Goal: Communication & Community: Ask a question

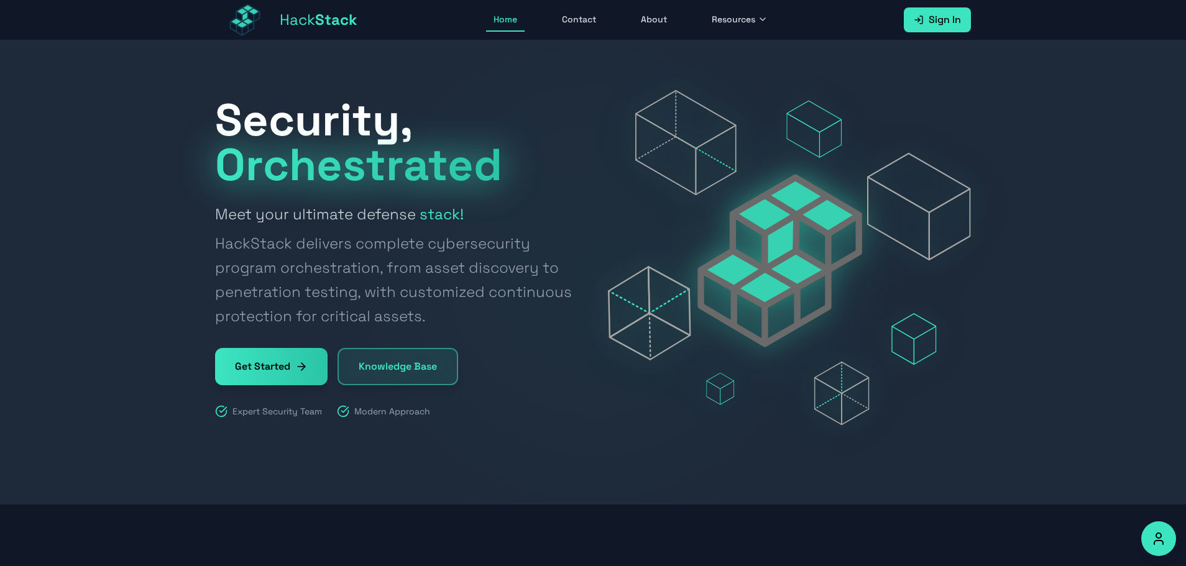
click at [597, 20] on link "Contact" at bounding box center [579, 20] width 49 height 24
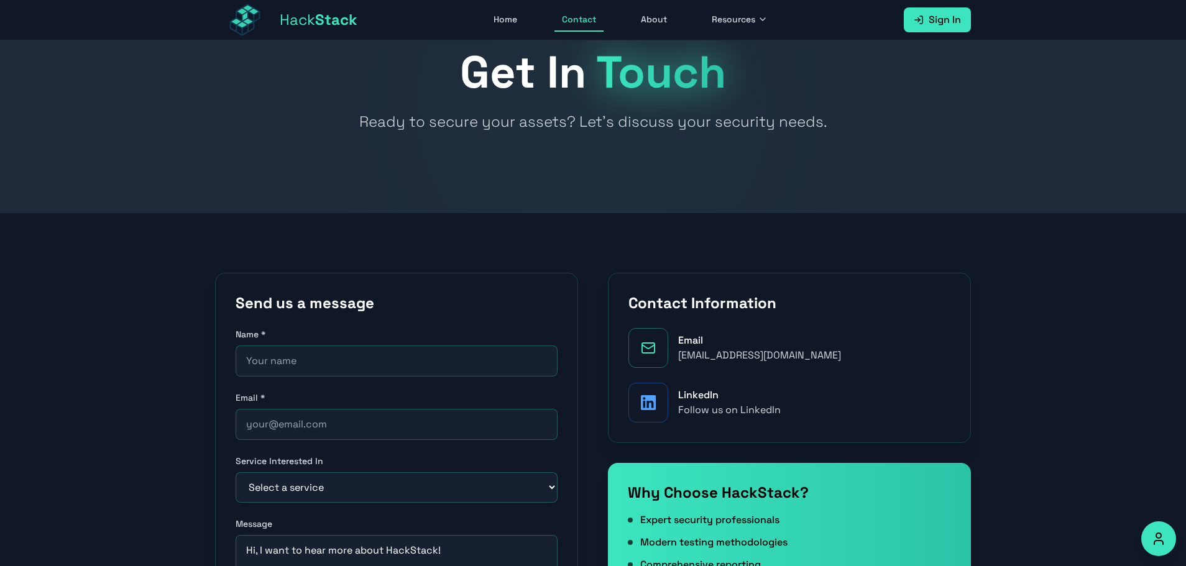
scroll to position [62, 0]
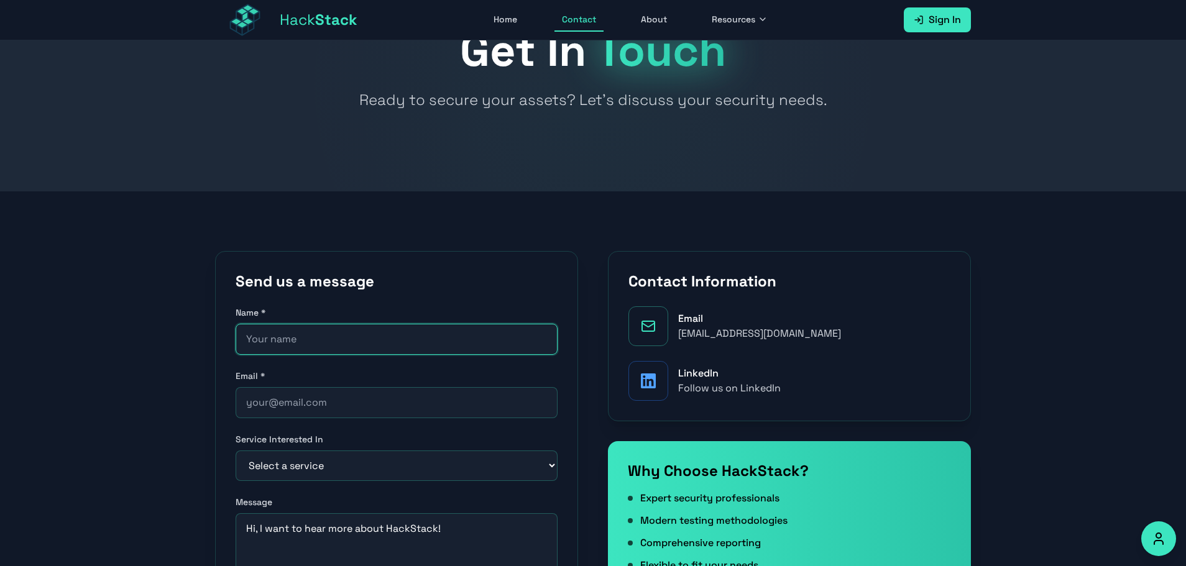
click at [311, 352] on input "text" at bounding box center [397, 339] width 322 height 31
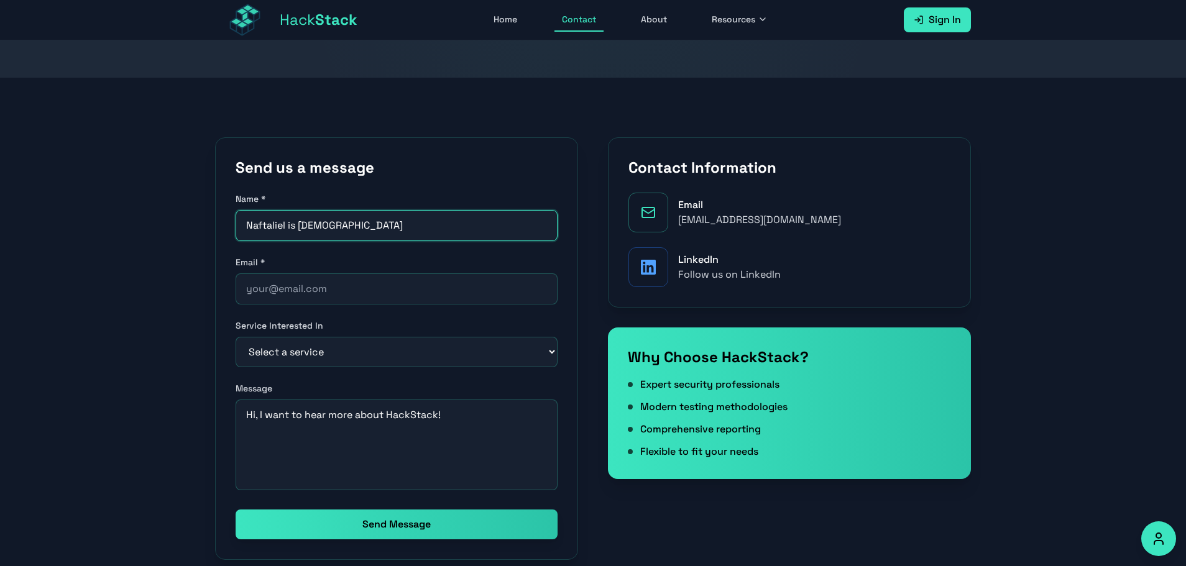
scroll to position [187, 0]
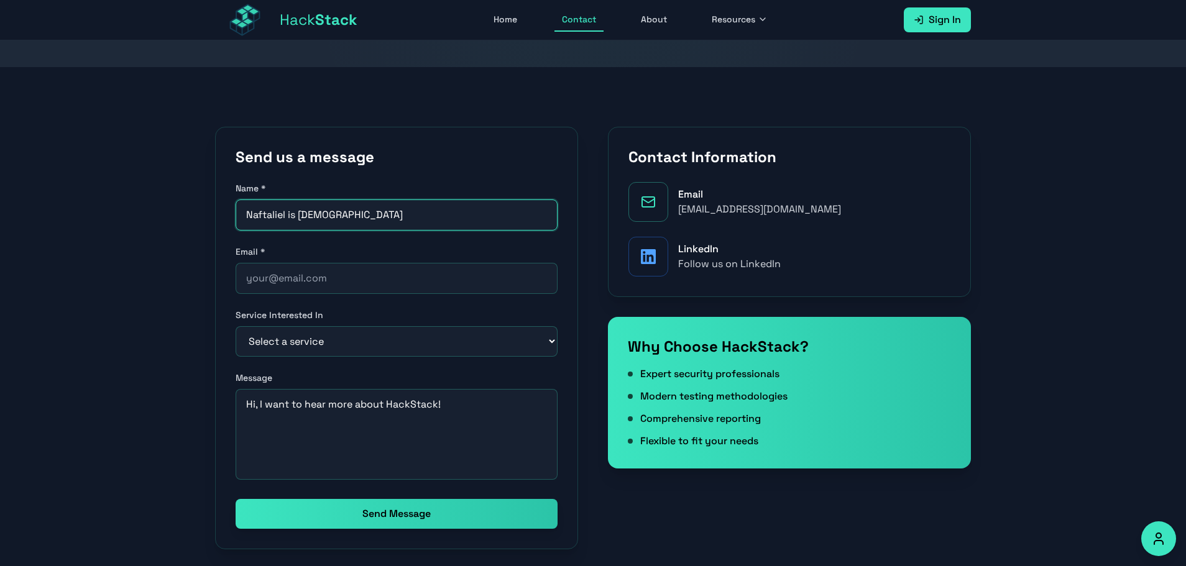
type input "Naftaliel is [DEMOGRAPHIC_DATA]"
click at [371, 273] on input "email" at bounding box center [397, 278] width 322 height 31
type input "[EMAIL_ADDRESS][DOMAIN_NAME]"
click at [328, 329] on select "Select a service Penetration Testing Bug Bounty Consolidation Security Consulti…" at bounding box center [397, 341] width 322 height 30
select select "pentesting"
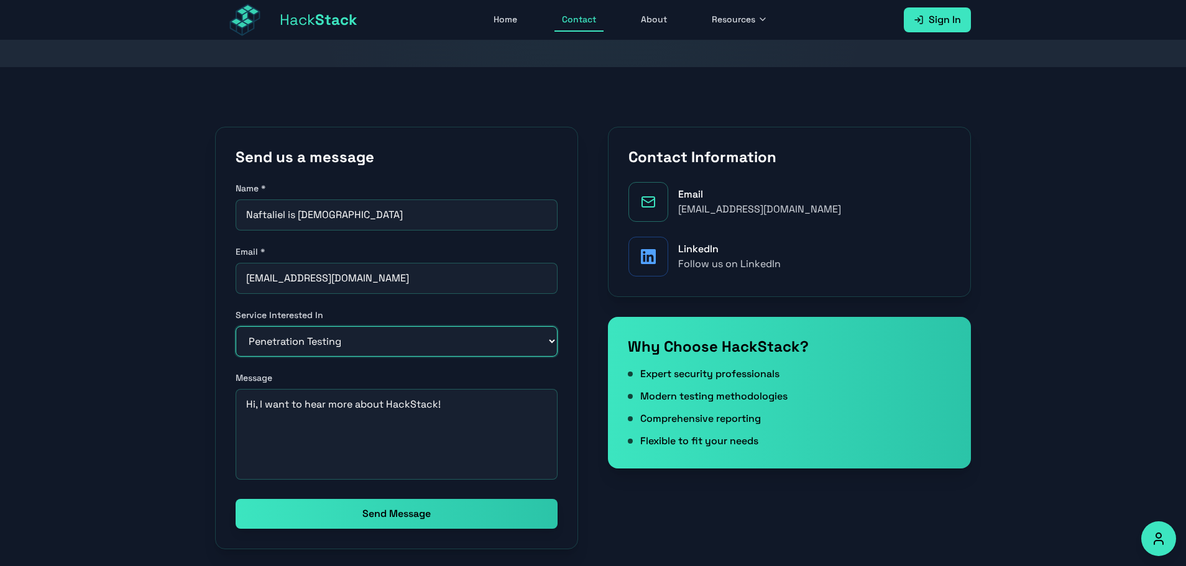
click at [236, 326] on select "Select a service Penetration Testing Bug Bounty Consolidation Security Consulti…" at bounding box center [397, 341] width 322 height 30
click at [325, 425] on textarea "Hi, I want to hear more about HackStack!" at bounding box center [397, 434] width 322 height 91
click at [438, 425] on textarea "Hi, I want to hear more about HackStack!" at bounding box center [397, 434] width 322 height 91
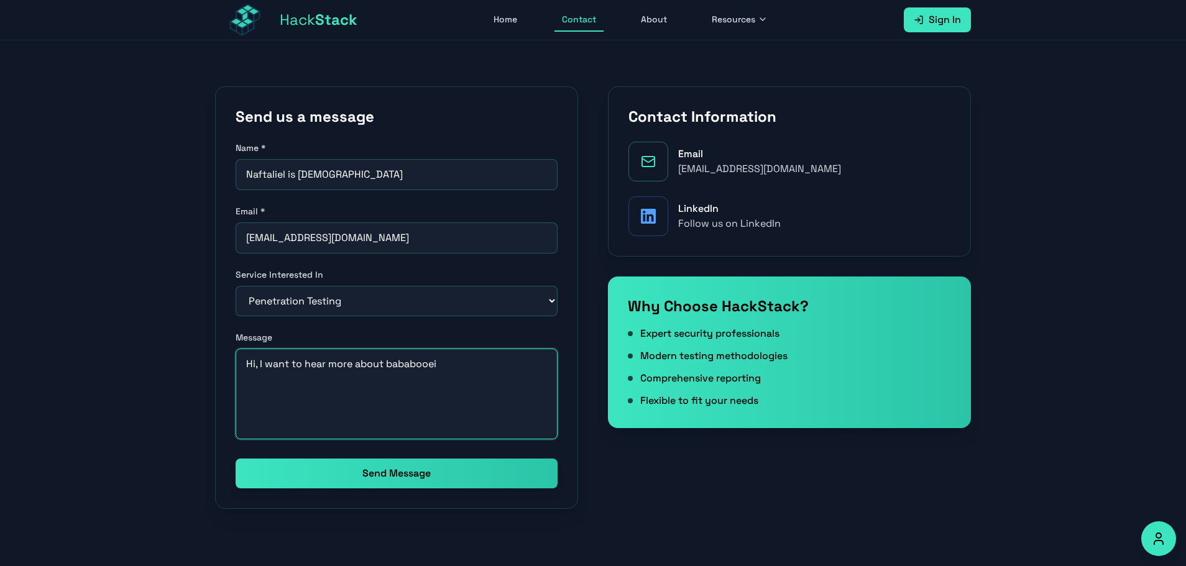
scroll to position [249, 0]
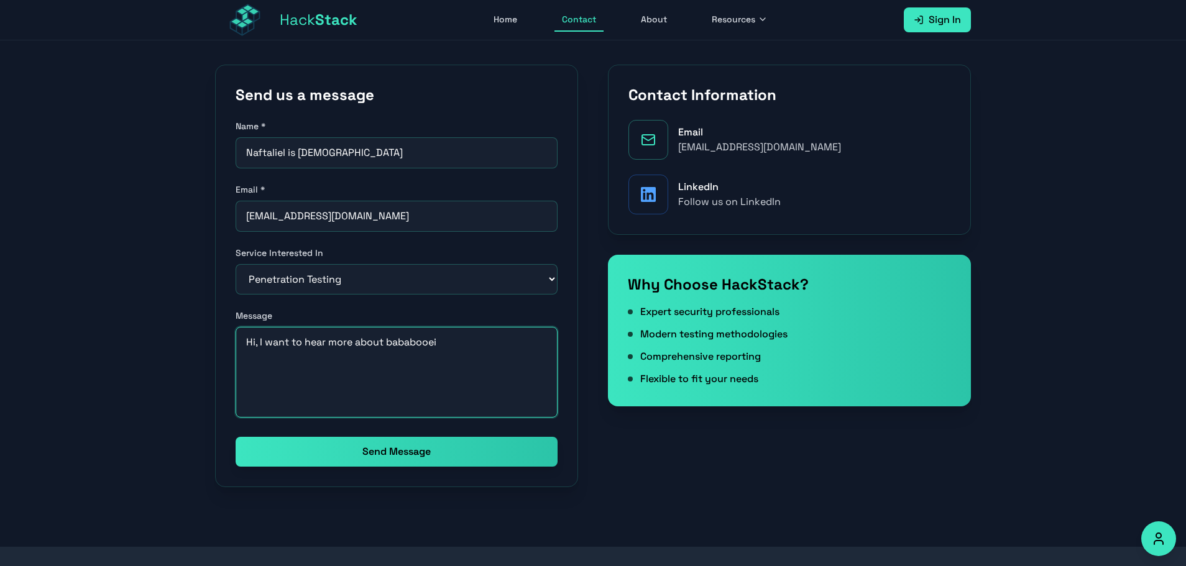
type textarea "Hi, I want to hear more about bababooei"
click at [410, 146] on input "Naftaliel is [DEMOGRAPHIC_DATA]" at bounding box center [397, 152] width 322 height 31
type input "Naftaliel sucks at squash"
click at [405, 450] on button "Send Message" at bounding box center [397, 452] width 322 height 30
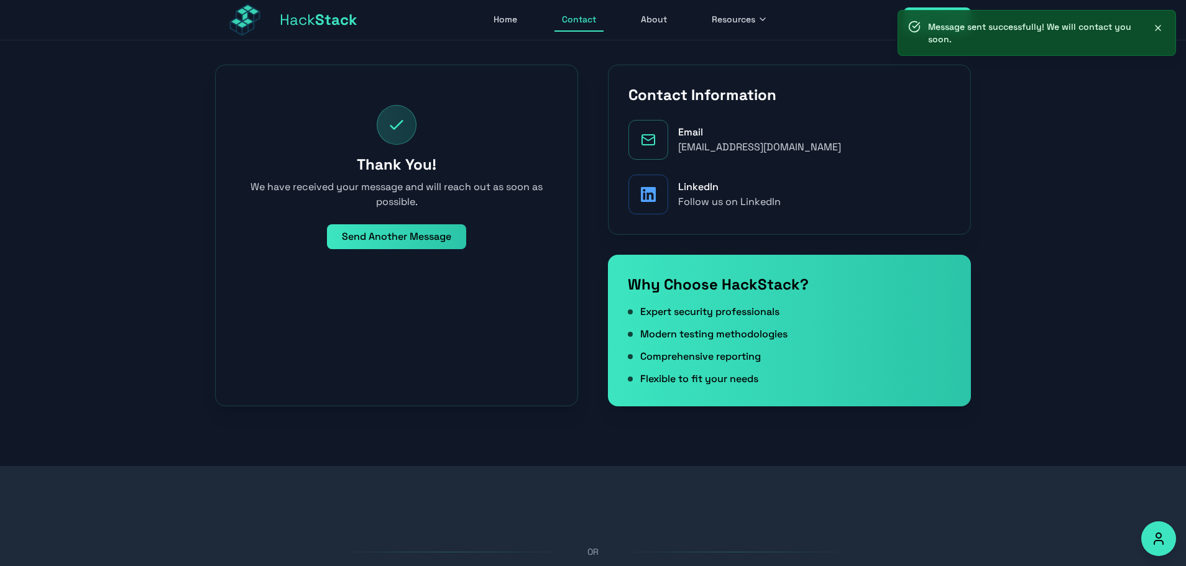
click at [439, 325] on div "Thank You! We have received your message and will reach out as soon as possible…" at bounding box center [396, 236] width 363 height 342
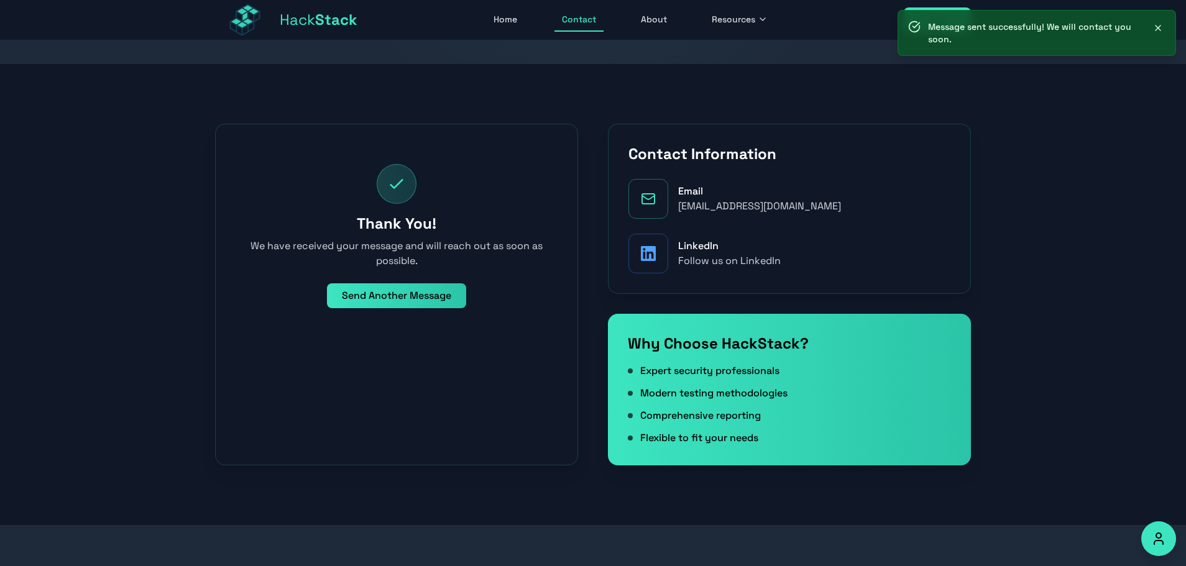
scroll to position [124, 0]
